Goal: Task Accomplishment & Management: Complete application form

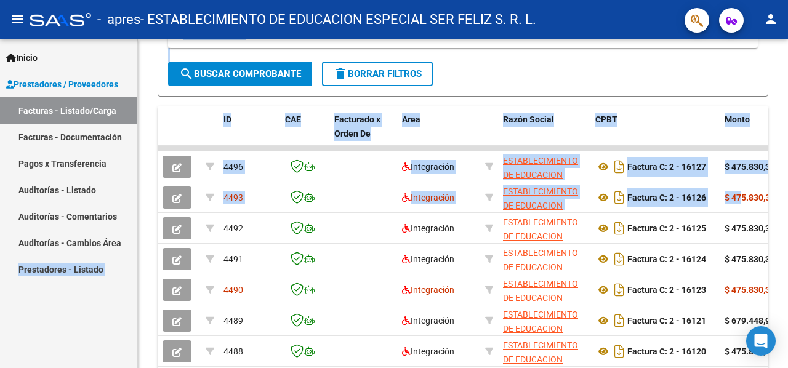
drag, startPoint x: 742, startPoint y: 195, endPoint x: 26, endPoint y: 288, distance: 722.0
click at [26, 289] on mat-sidenav-container "Inicio Instructivos Contacto OS Prestadores / Proveedores Facturas - Listado/Ca…" at bounding box center [394, 203] width 788 height 329
click at [134, 172] on link "Pagos x Transferencia" at bounding box center [68, 163] width 137 height 26
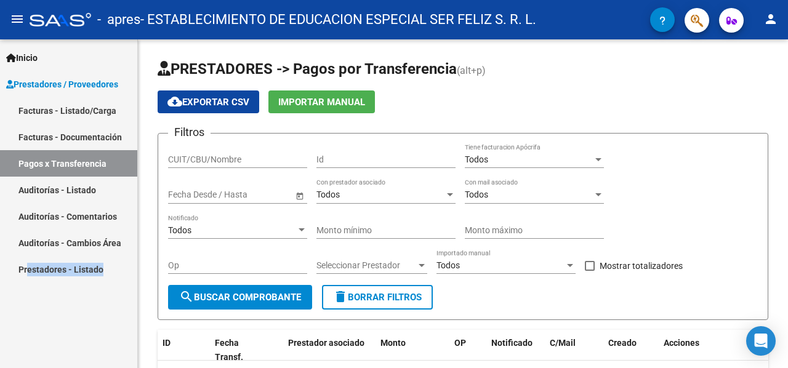
click at [85, 105] on link "Facturas - Listado/Carga" at bounding box center [68, 110] width 137 height 26
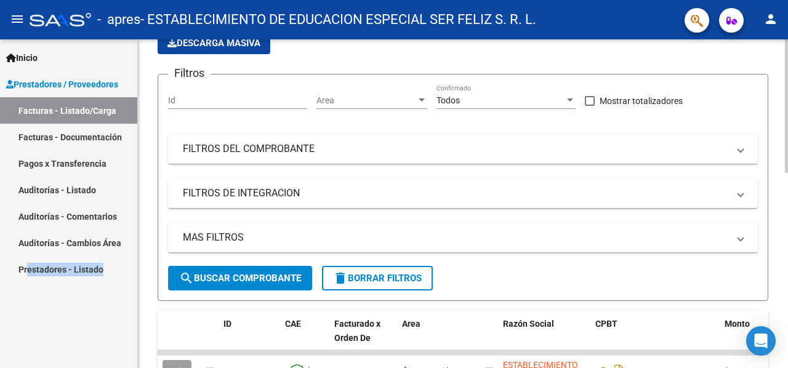
scroll to position [308, 0]
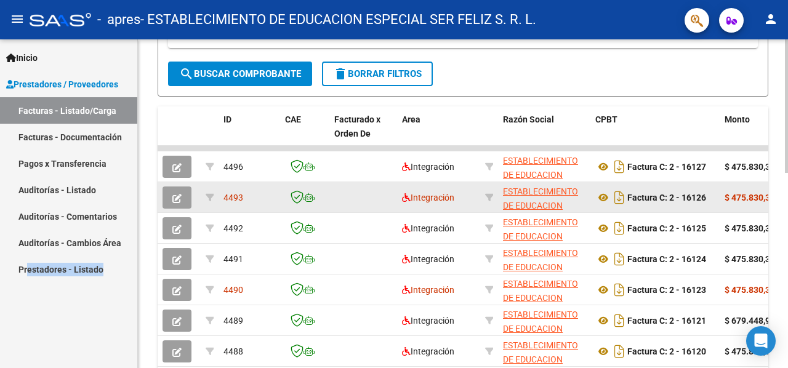
click at [177, 195] on icon "button" at bounding box center [176, 198] width 9 height 9
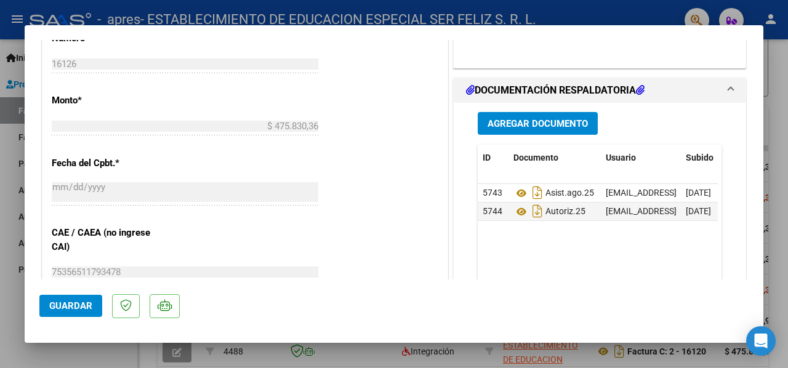
scroll to position [582, 0]
click at [524, 135] on button "Agregar Documento" at bounding box center [538, 124] width 120 height 23
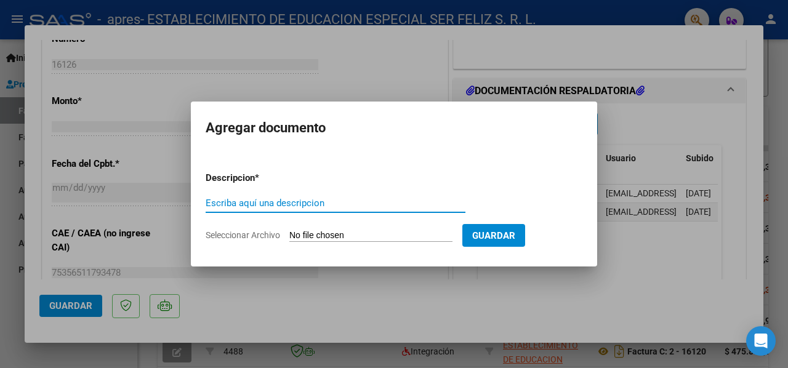
click at [363, 201] on input "Escriba aquí una descripcion" at bounding box center [336, 203] width 260 height 11
drag, startPoint x: 319, startPoint y: 203, endPoint x: 203, endPoint y: 206, distance: 115.8
click at [203, 206] on mat-dialog-content "Descripcion * PLANILLA ASIST. AGO.25 Escriba aquí una descripcion Seleccionar A…" at bounding box center [394, 202] width 406 height 100
type input "PLANILLA ASIST. AGO.25"
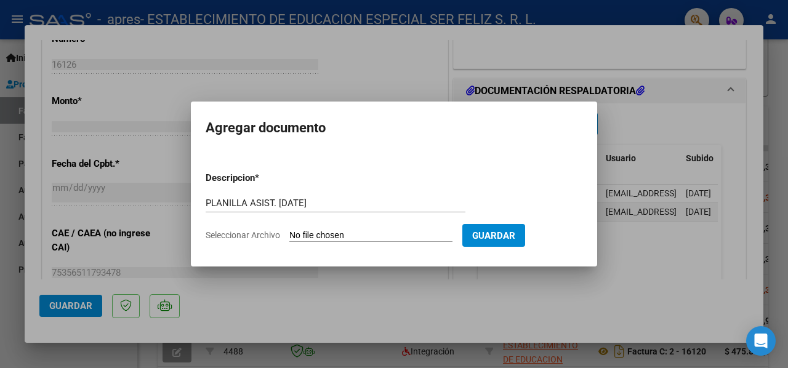
type input "C:\fakepath\SAUCEDO ABALO VLADIMIR - CONCU AGOSTO 25(1).pdf"
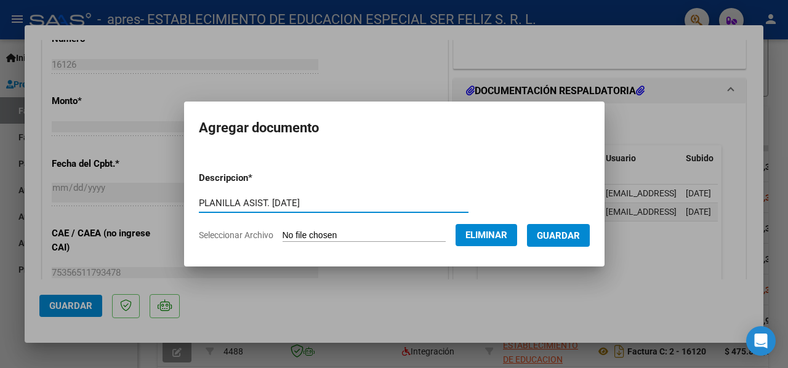
click at [579, 239] on span "Guardar" at bounding box center [558, 235] width 43 height 11
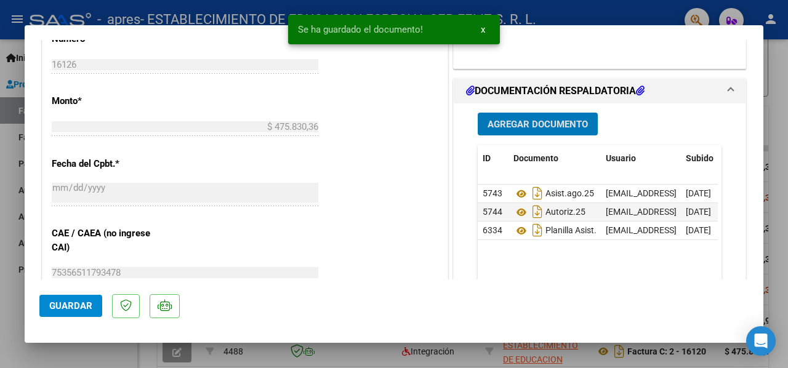
click at [56, 310] on span "Guardar" at bounding box center [70, 305] width 43 height 11
click at [2, 280] on div at bounding box center [394, 184] width 788 height 368
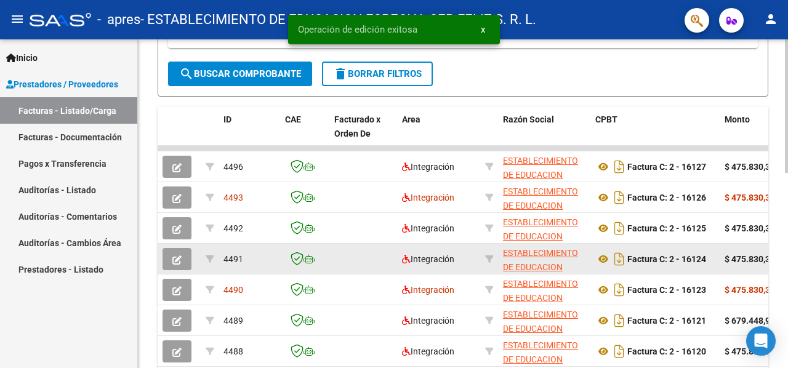
scroll to position [308, 0]
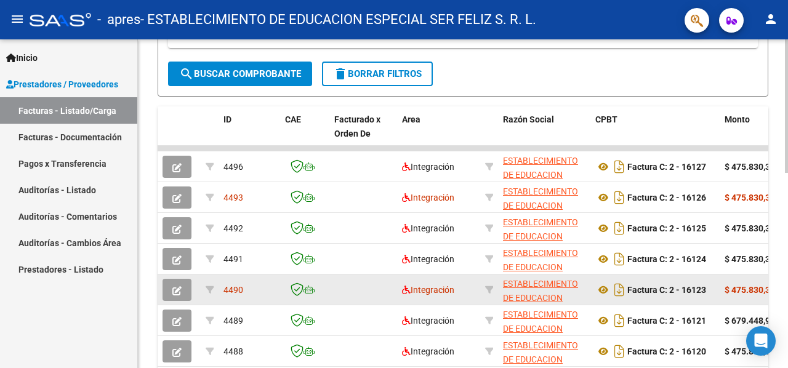
click at [228, 296] on datatable-body-cell "4490" at bounding box center [250, 290] width 62 height 30
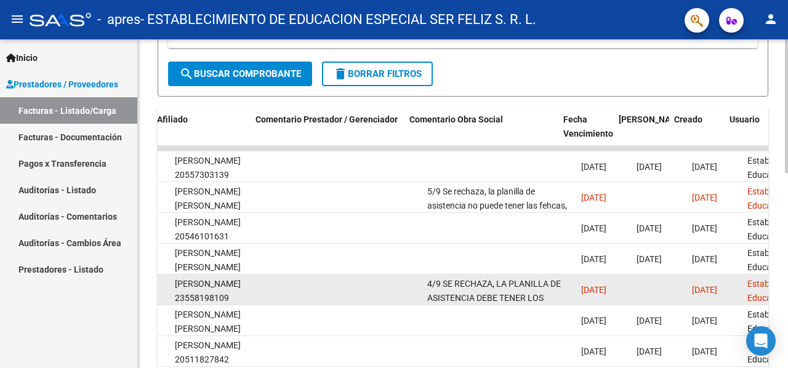
drag, startPoint x: 233, startPoint y: 291, endPoint x: 534, endPoint y: 300, distance: 301.1
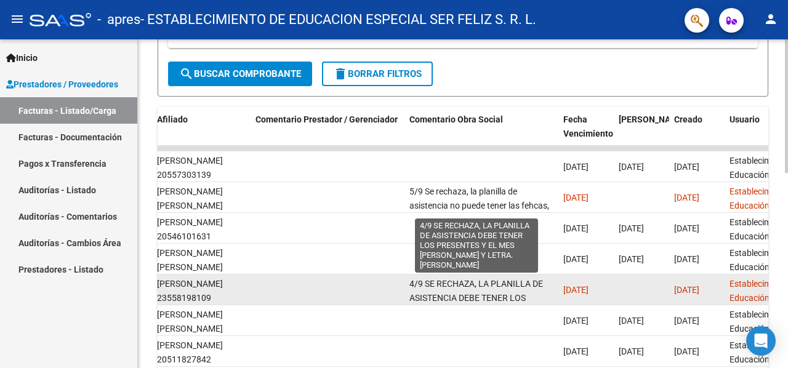
click at [503, 294] on span "4/9 SE RECHAZA, LA PLANILLA DE ASISTENCIA DEBE TENER LOS PRESENTES Y EL MES [PE…" at bounding box center [476, 312] width 134 height 66
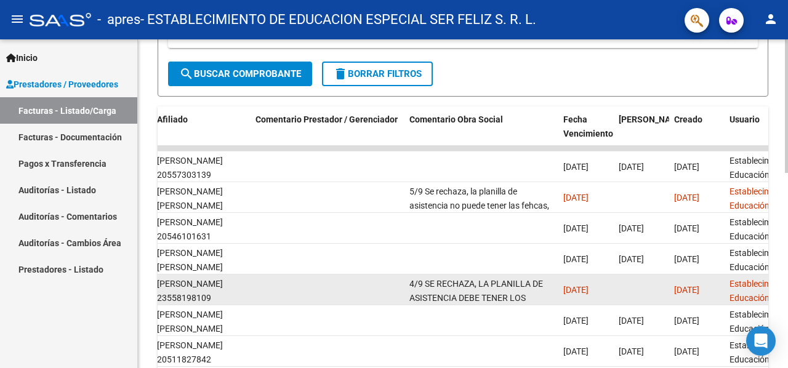
click at [171, 284] on div "[PERSON_NAME] 23558198109" at bounding box center [201, 291] width 89 height 28
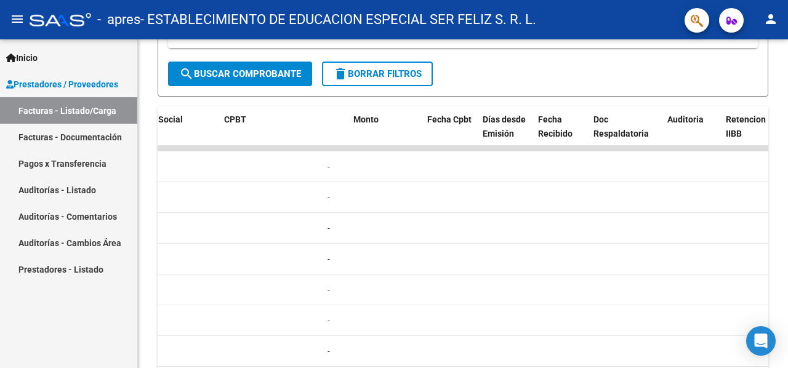
scroll to position [0, 39]
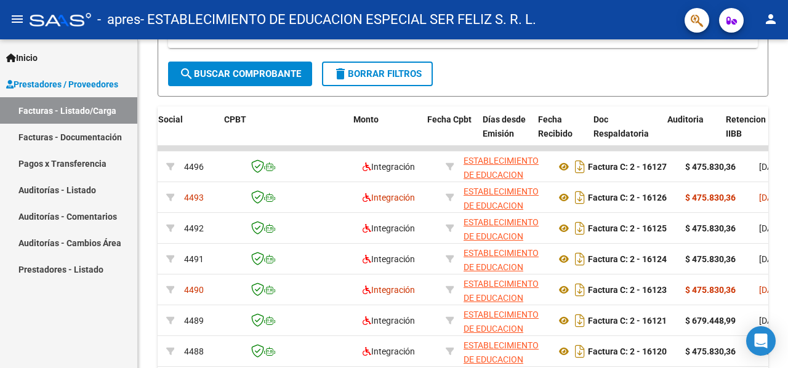
drag, startPoint x: 171, startPoint y: 284, endPoint x: 0, endPoint y: 289, distance: 171.2
click at [0, 289] on mat-sidenav-container "Inicio Instructivos Contacto OS Prestadores / Proveedores Facturas - Listado/Ca…" at bounding box center [394, 203] width 788 height 329
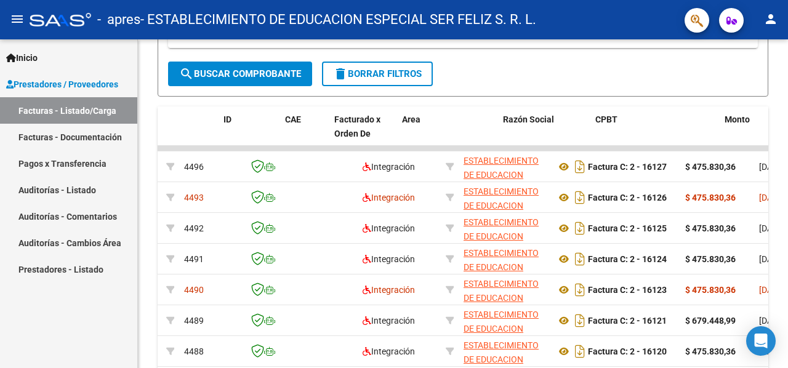
scroll to position [0, 0]
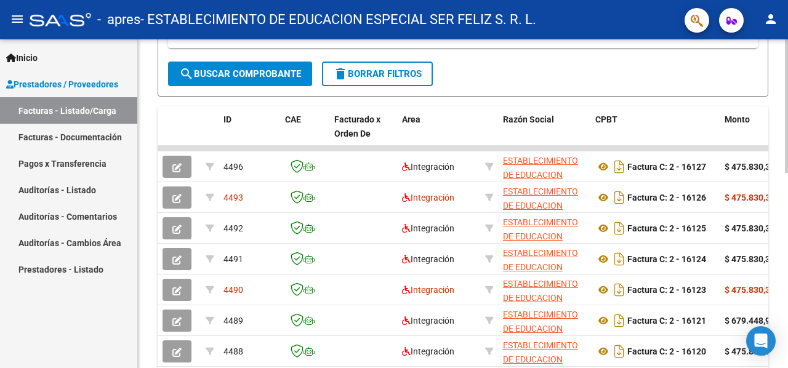
click at [144, 257] on div "Video tutorial PRESTADORES -> Listado de CPBTs Emitidos por Prestadores / Prove…" at bounding box center [463, 133] width 650 height 802
click at [146, 306] on div "Video tutorial PRESTADORES -> Listado de CPBTs Emitidos por Prestadores / Prove…" at bounding box center [463, 133] width 650 height 802
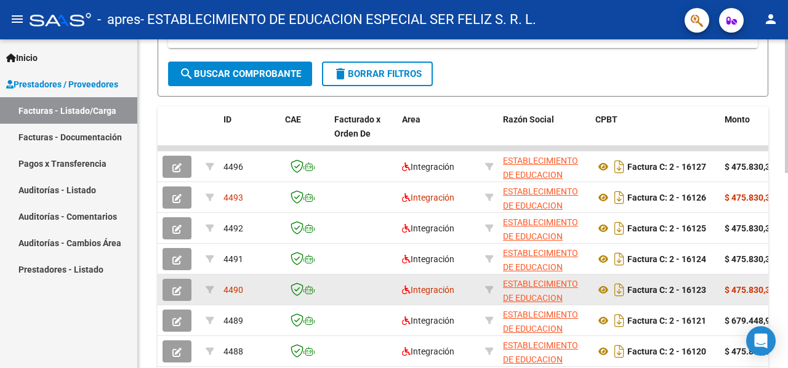
click at [177, 291] on icon "button" at bounding box center [176, 290] width 9 height 9
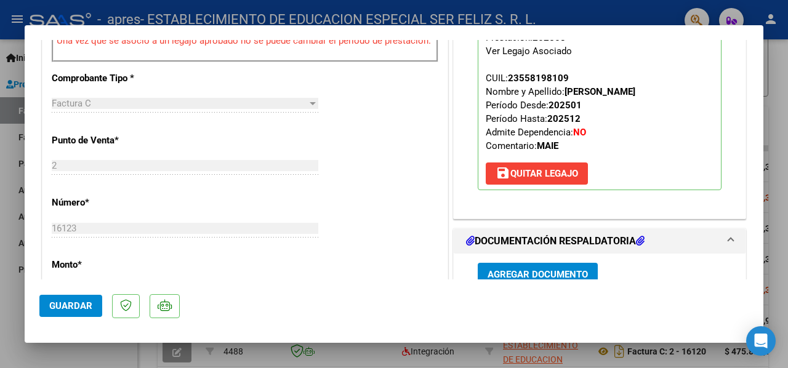
scroll to position [554, 0]
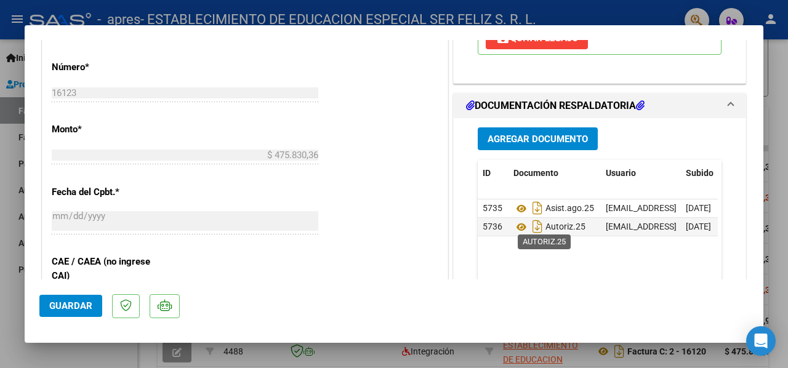
click at [525, 135] on span "Agregar Documento" at bounding box center [538, 139] width 100 height 11
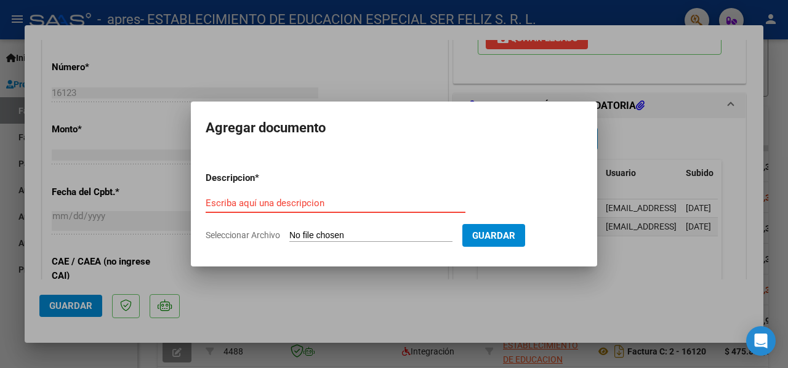
drag, startPoint x: 311, startPoint y: 230, endPoint x: 246, endPoint y: 205, distance: 69.2
click at [246, 205] on input "Escriba aquí una descripcion" at bounding box center [336, 203] width 260 height 11
paste input "PLANILLA ASIST. AGO.25"
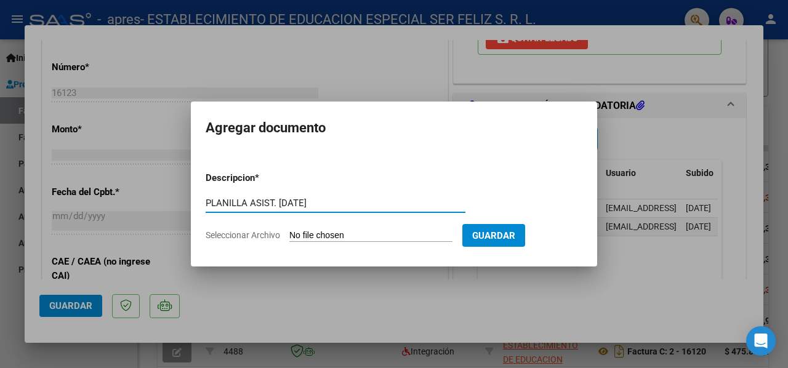
type input "PLANILLA ASIST. AGO.25"
type input "C:\fakepath\ESPINOLA ALAN CONCU AGOSTO 25.pdf"
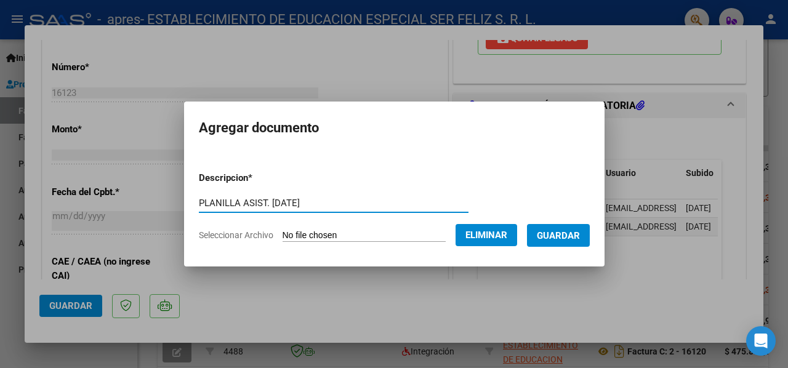
click at [568, 235] on span "Guardar" at bounding box center [558, 235] width 43 height 11
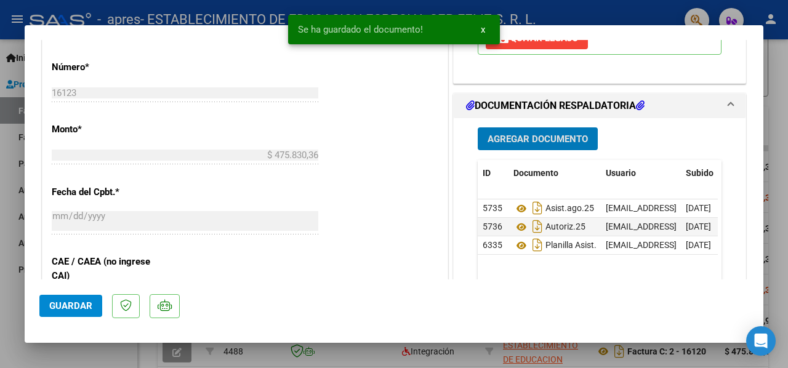
click at [50, 302] on span "Guardar" at bounding box center [70, 305] width 43 height 11
click at [9, 286] on div at bounding box center [394, 184] width 788 height 368
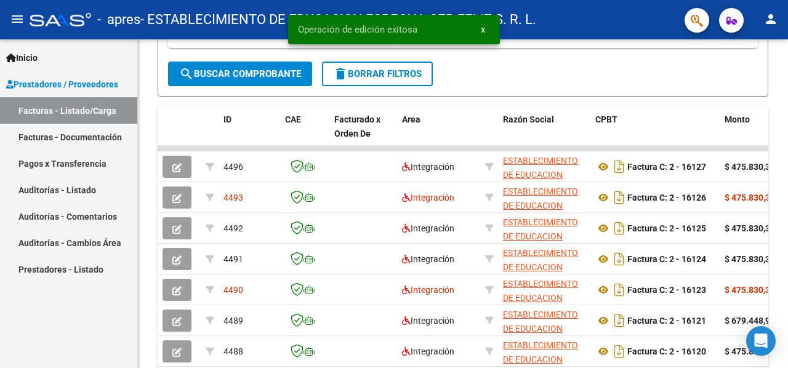
scroll to position [308, 0]
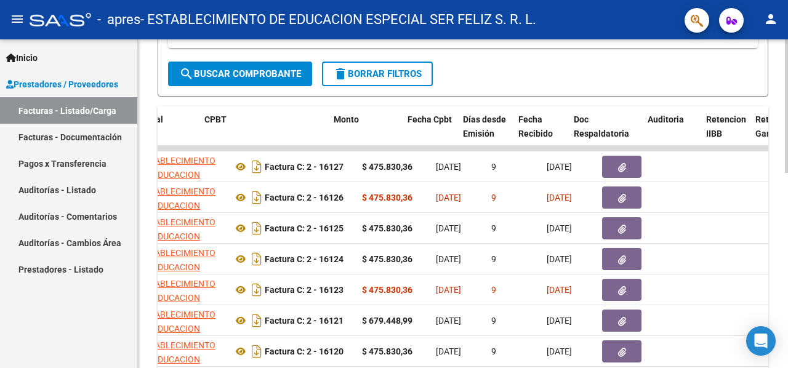
drag, startPoint x: 731, startPoint y: 198, endPoint x: 787, endPoint y: 211, distance: 57.6
click at [787, 211] on div "Video tutorial PRESTADORES -> Listado de CPBTs Emitidos por Prestadores / Prove…" at bounding box center [464, 133] width 653 height 802
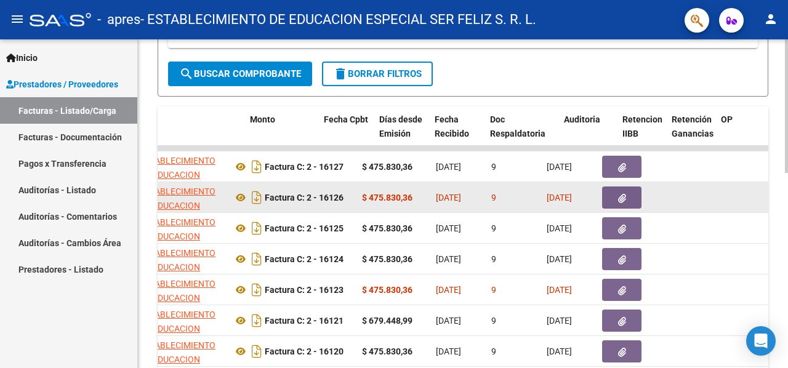
scroll to position [0, 474]
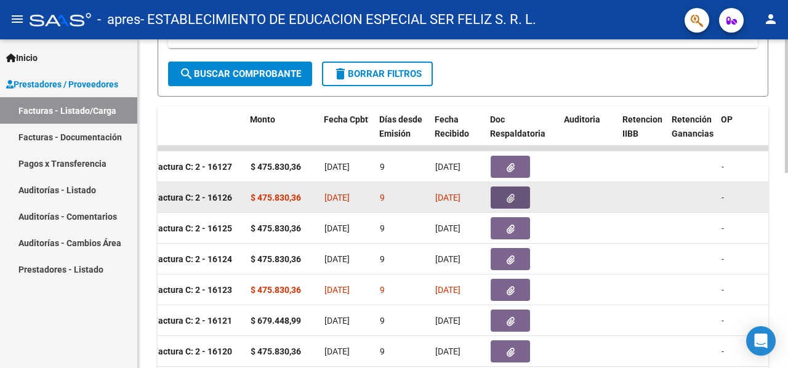
click at [507, 194] on icon "button" at bounding box center [511, 198] width 8 height 9
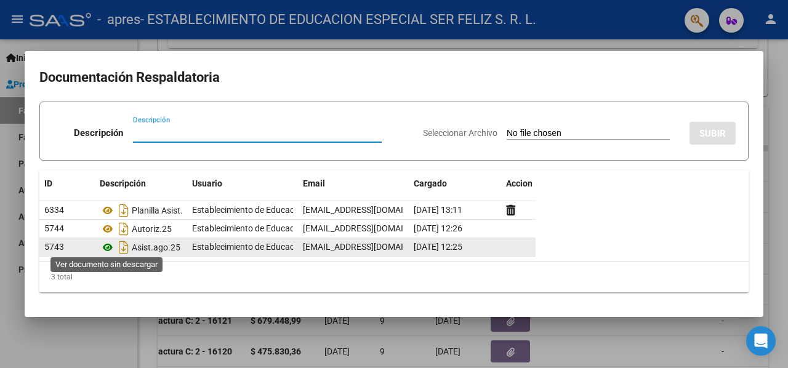
click at [106, 247] on icon at bounding box center [108, 247] width 16 height 15
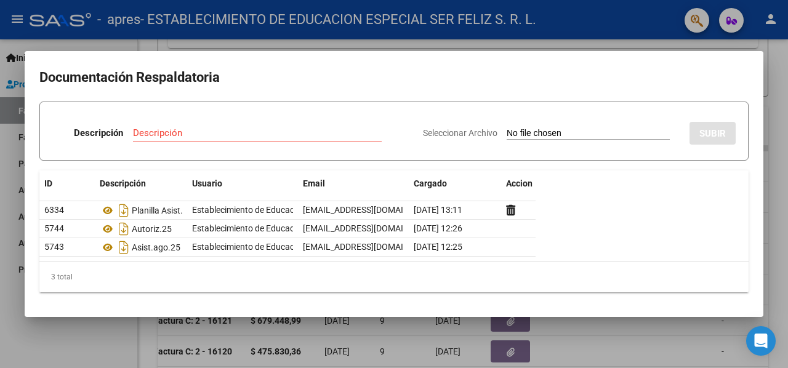
click at [0, 206] on div at bounding box center [394, 184] width 788 height 368
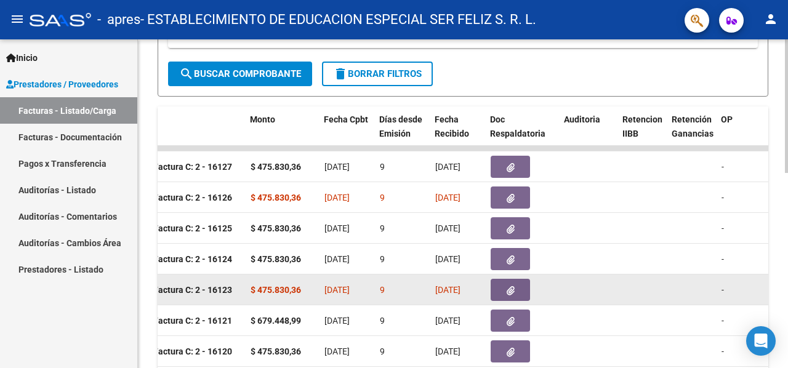
click at [518, 285] on button "button" at bounding box center [510, 290] width 39 height 22
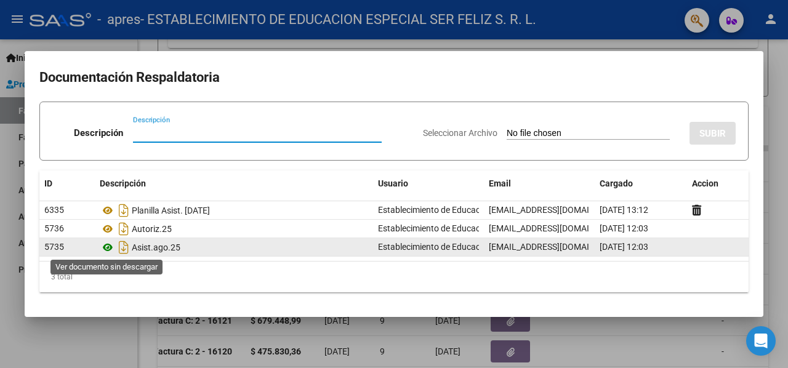
click at [108, 248] on icon at bounding box center [108, 247] width 16 height 15
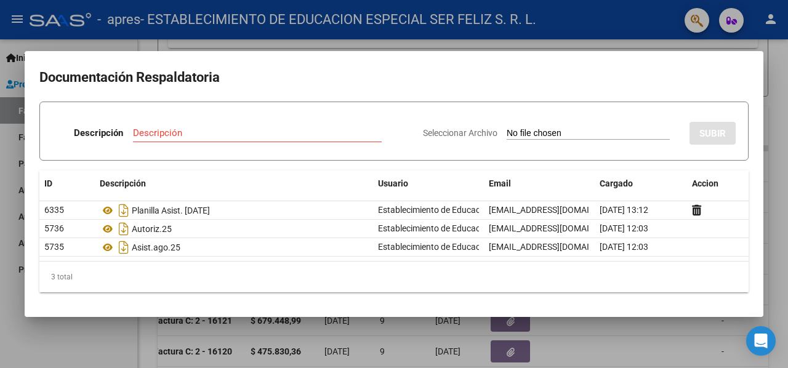
click at [8, 235] on div at bounding box center [394, 184] width 788 height 368
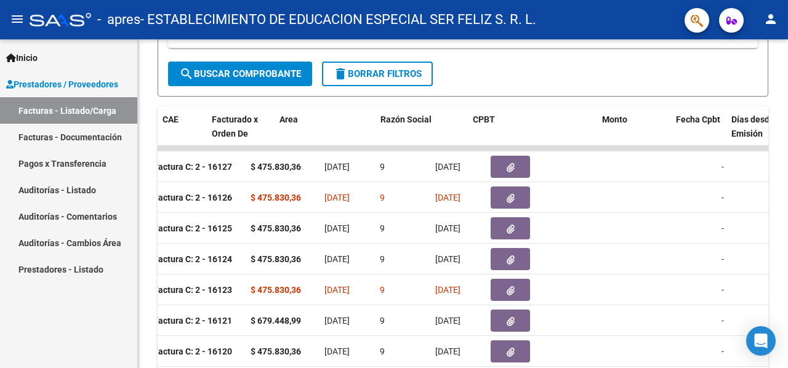
scroll to position [0, 0]
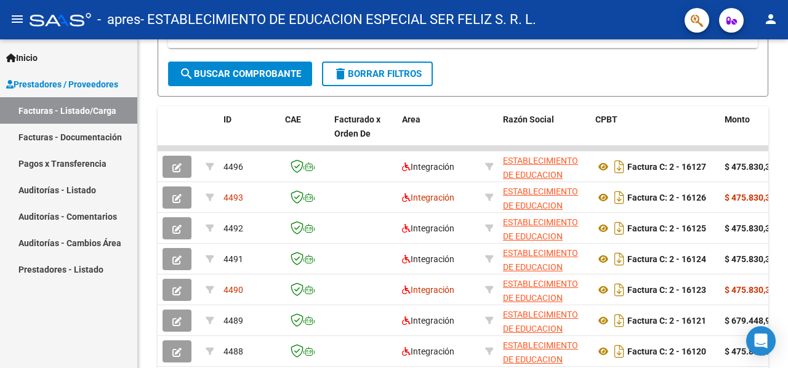
drag, startPoint x: 220, startPoint y: 255, endPoint x: 0, endPoint y: 276, distance: 220.7
click at [0, 276] on mat-sidenav-container "Inicio Instructivos Contacto OS Prestadores / Proveedores Facturas - Listado/Ca…" at bounding box center [394, 203] width 788 height 329
click at [154, 222] on div "Video tutorial PRESTADORES -> Listado de CPBTs Emitidos por Prestadores / Prove…" at bounding box center [463, 133] width 650 height 802
